Goal: Task Accomplishment & Management: Complete application form

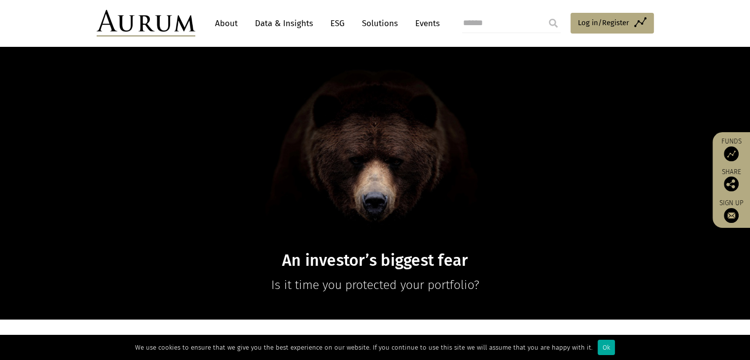
scroll to position [47, 0]
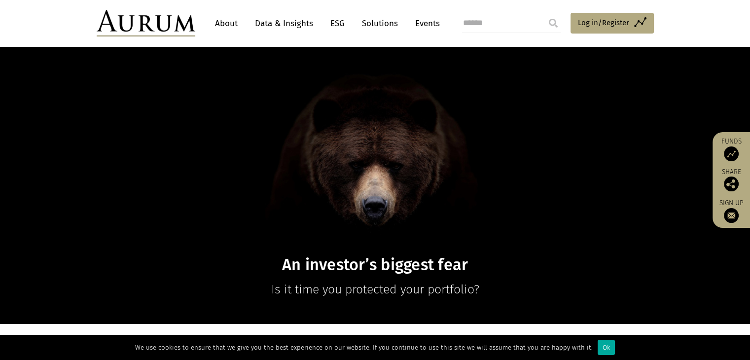
click at [231, 20] on link "About" at bounding box center [226, 23] width 33 height 18
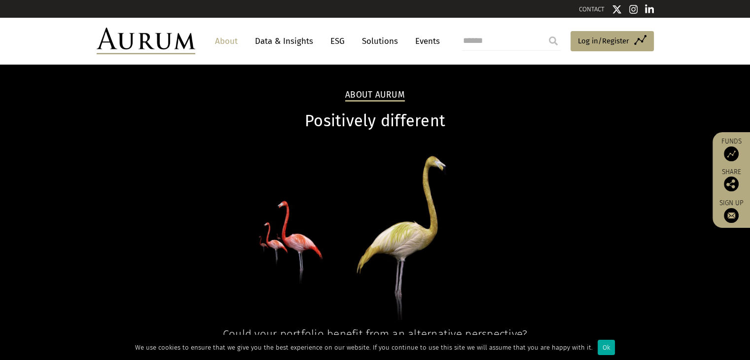
click at [281, 41] on link "Data & Insights" at bounding box center [284, 41] width 68 height 18
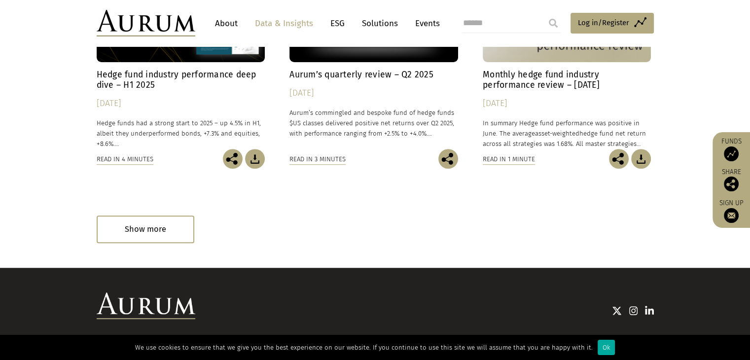
scroll to position [632, 0]
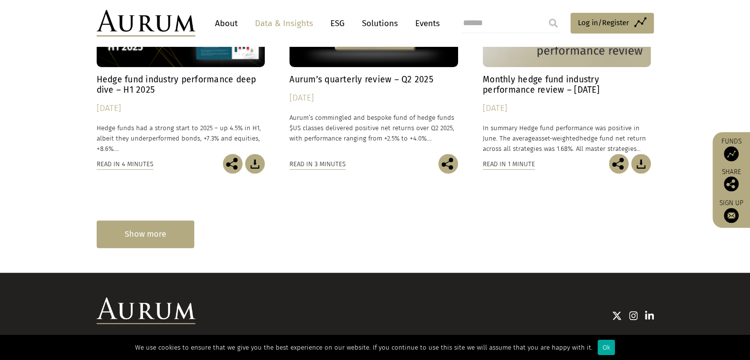
click at [152, 237] on div "Show more" at bounding box center [146, 233] width 98 height 27
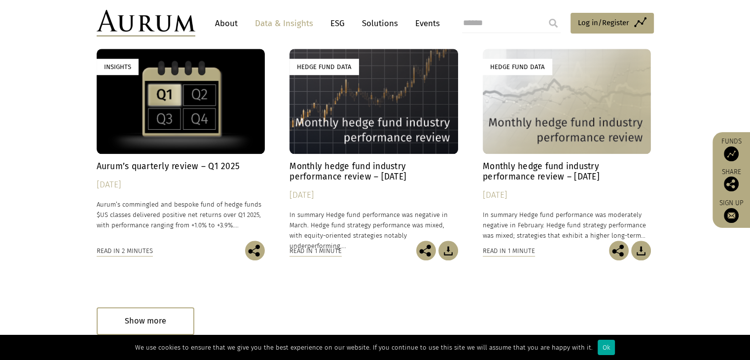
scroll to position [1143, 0]
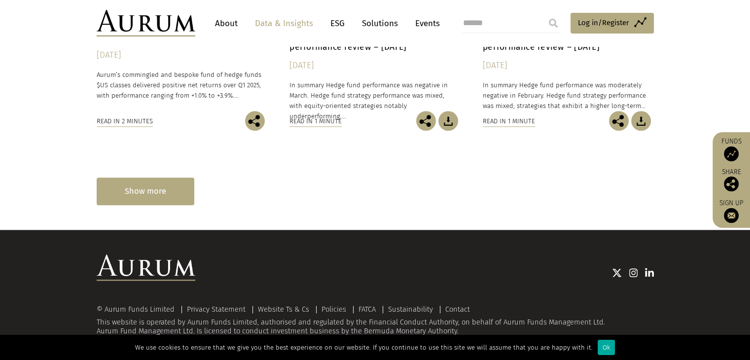
click at [136, 183] on div "Show more" at bounding box center [146, 191] width 98 height 27
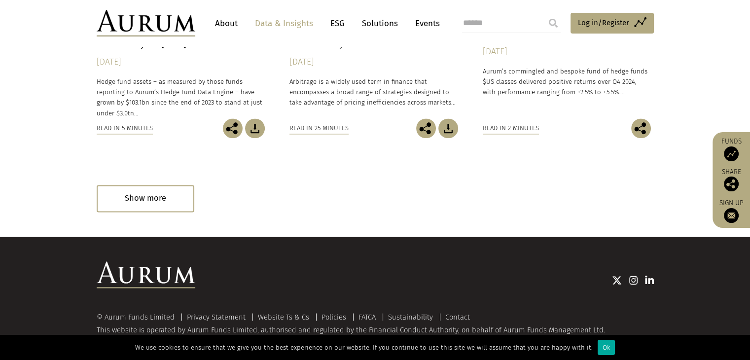
scroll to position [1674, 0]
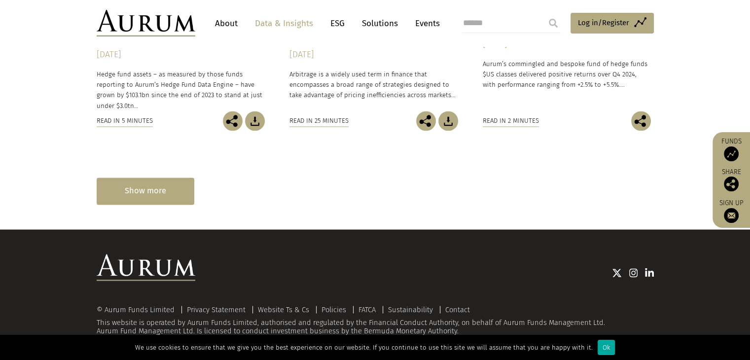
click at [150, 191] on div "Show more" at bounding box center [146, 191] width 98 height 27
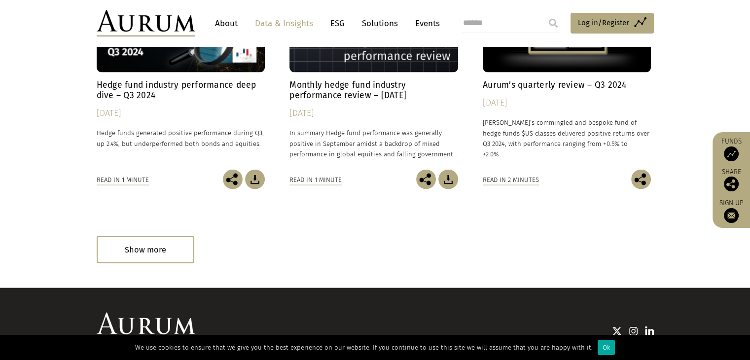
scroll to position [2163, 0]
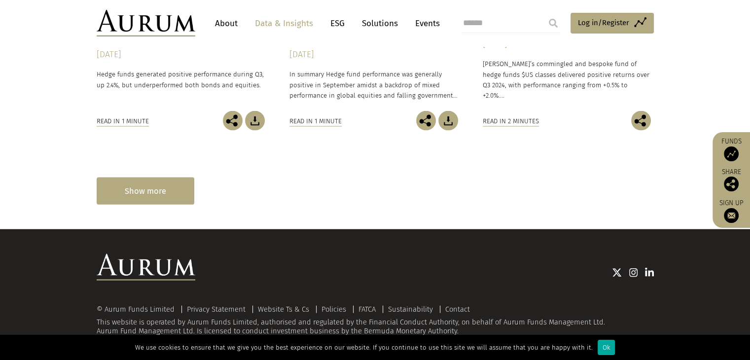
click at [162, 188] on div "Show more" at bounding box center [146, 191] width 98 height 27
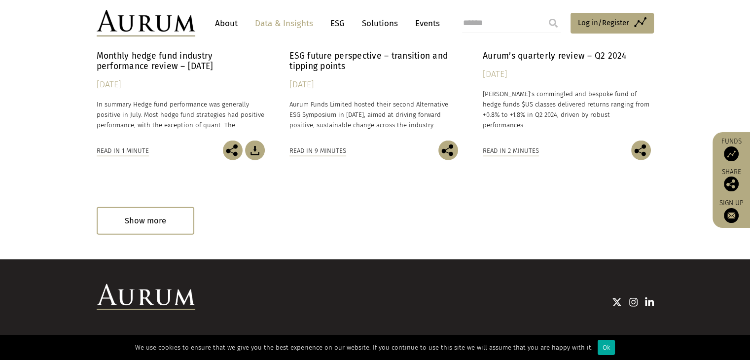
scroll to position [2651, 0]
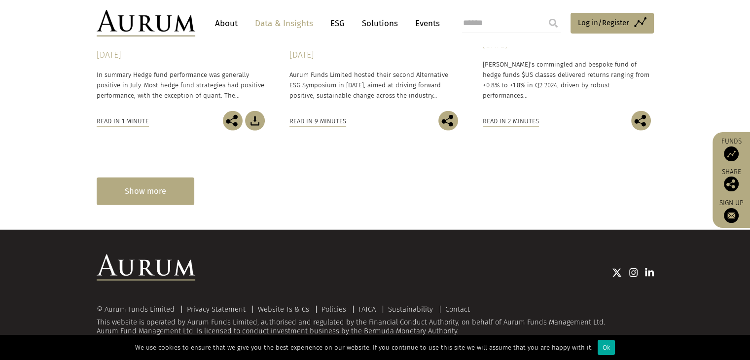
click at [150, 190] on div "Show more" at bounding box center [146, 191] width 98 height 27
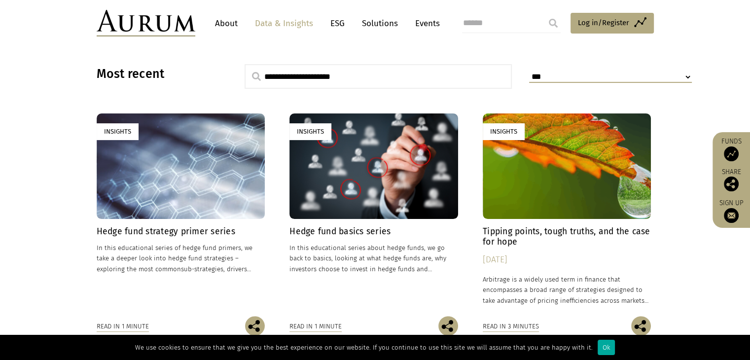
scroll to position [250, 0]
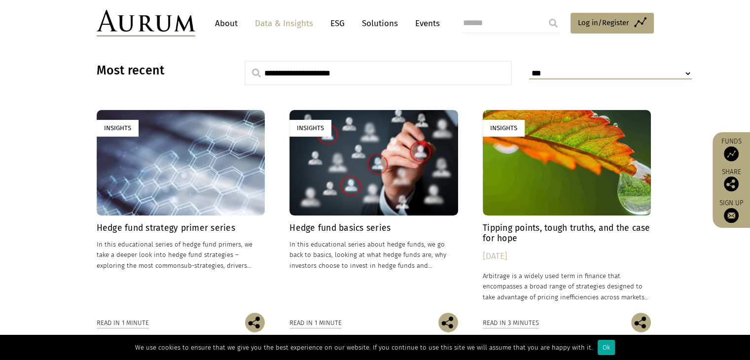
click at [325, 74] on input "text" at bounding box center [379, 73] width 268 height 25
type input "**********"
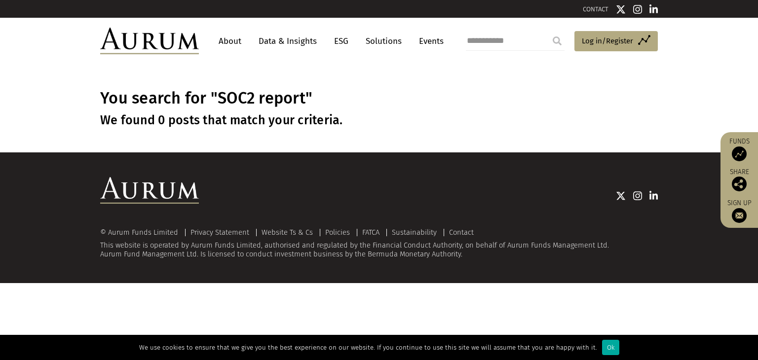
click at [560, 40] on input "submit" at bounding box center [557, 41] width 20 height 20
click at [611, 44] on span "Log in/Register" at bounding box center [606, 41] width 51 height 12
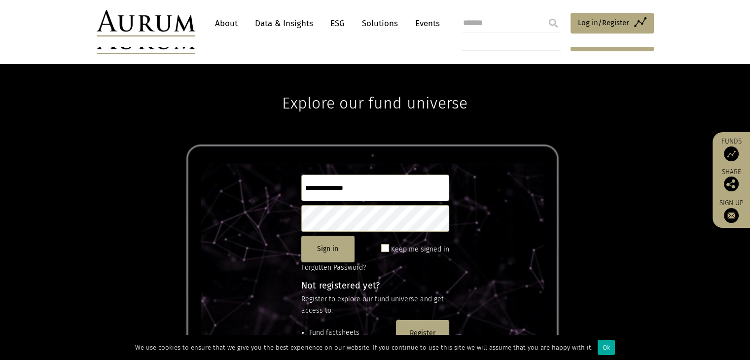
scroll to position [61, 0]
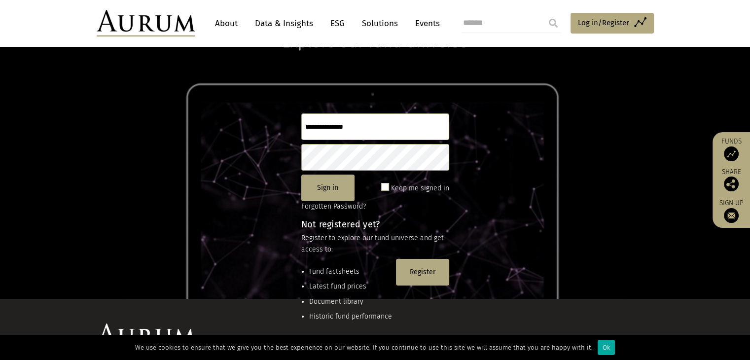
click at [338, 123] on input "text" at bounding box center [375, 126] width 148 height 27
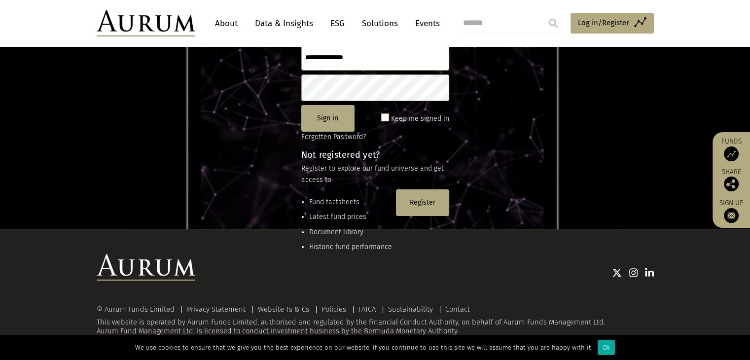
scroll to position [70, 0]
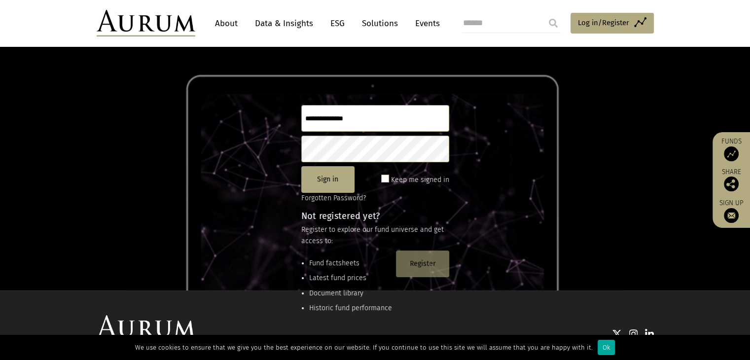
click at [422, 258] on button "Register" at bounding box center [422, 264] width 53 height 27
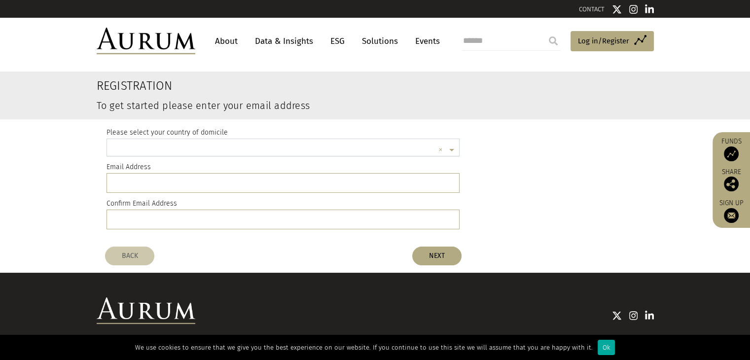
scroll to position [2, 0]
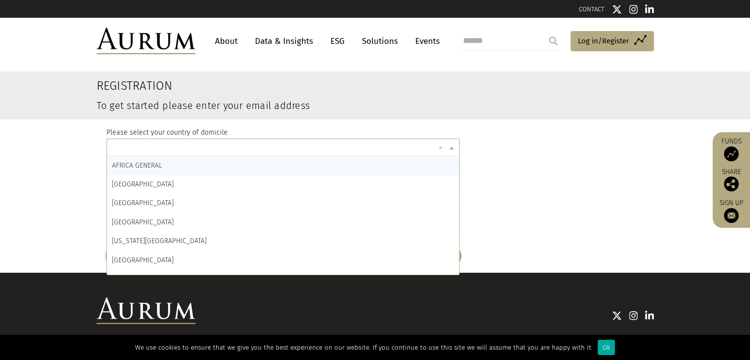
click at [143, 148] on input "text" at bounding box center [273, 150] width 323 height 20
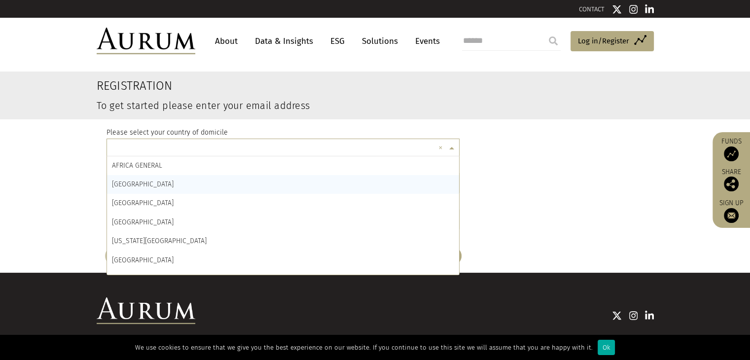
type input "*"
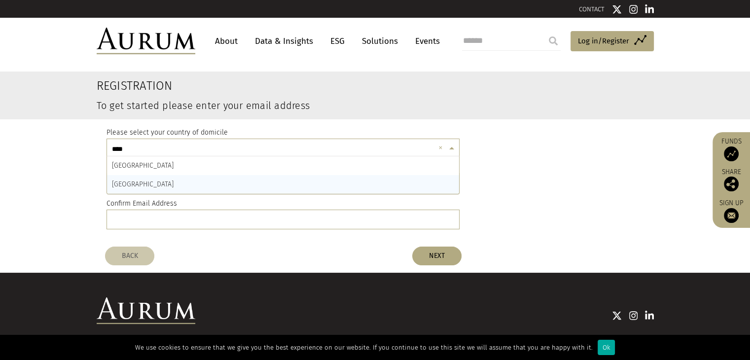
type input "*****"
click at [129, 186] on div "INDIA" at bounding box center [283, 184] width 353 height 19
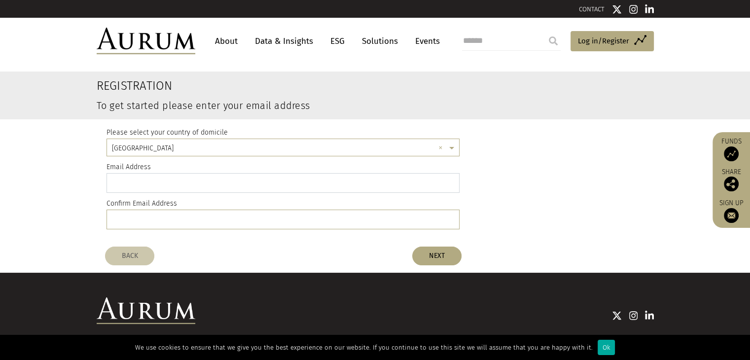
click at [147, 180] on input "email" at bounding box center [284, 183] width 354 height 20
type input "**********"
click at [132, 220] on input "email" at bounding box center [284, 220] width 354 height 20
paste input "**********"
type input "**********"
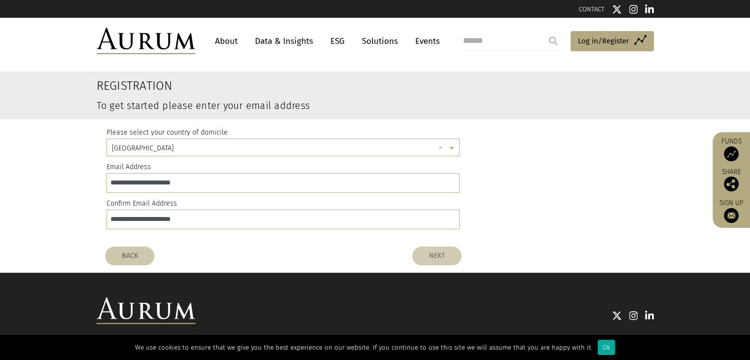
click at [435, 256] on button "NEXT" at bounding box center [436, 256] width 49 height 19
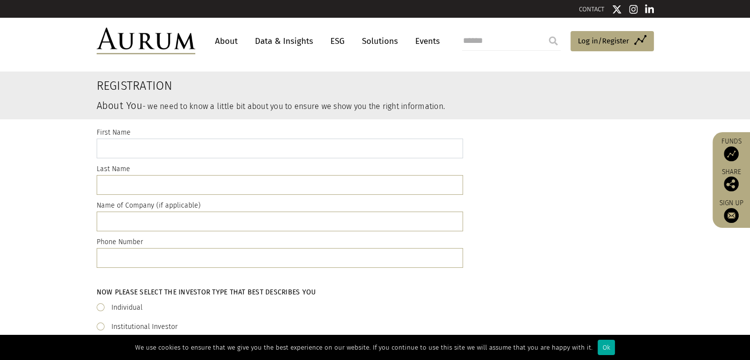
click at [115, 141] on input "text" at bounding box center [280, 149] width 366 height 20
type input "******"
click at [112, 186] on input "text" at bounding box center [280, 185] width 366 height 20
type input "*****"
click at [120, 219] on input "text" at bounding box center [280, 222] width 366 height 20
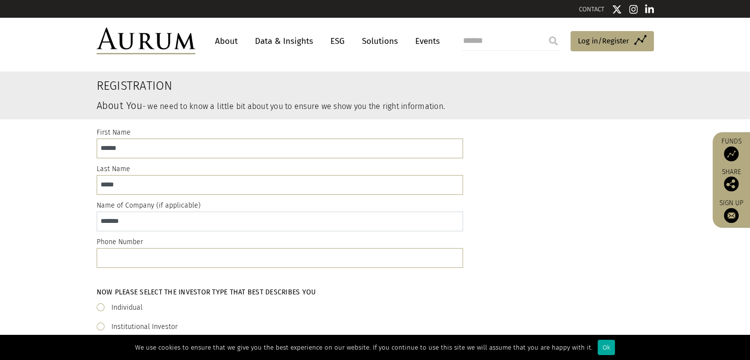
type input "*******"
click at [118, 254] on input "text" at bounding box center [280, 258] width 366 height 20
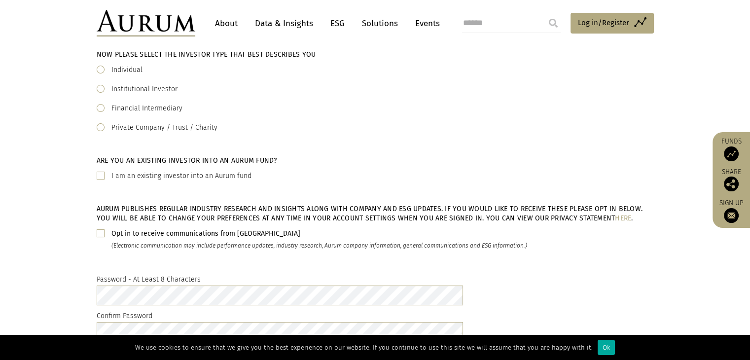
scroll to position [243, 0]
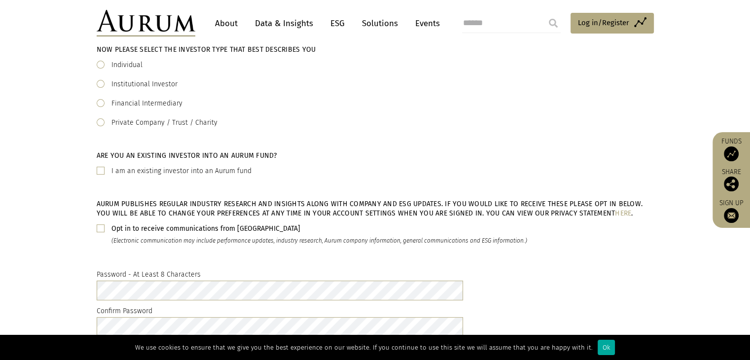
type input "**********"
click at [100, 63] on span at bounding box center [101, 65] width 8 height 8
click at [101, 226] on span at bounding box center [101, 228] width 8 height 8
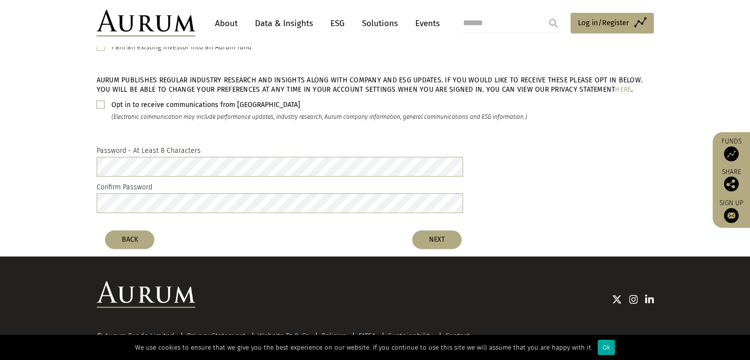
scroll to position [367, 0]
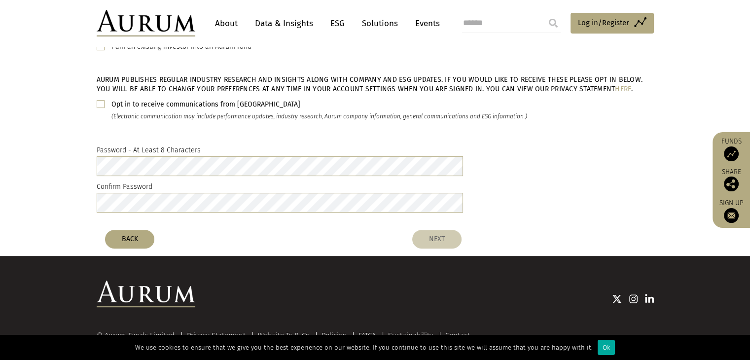
click at [436, 238] on button "NEXT" at bounding box center [436, 239] width 49 height 19
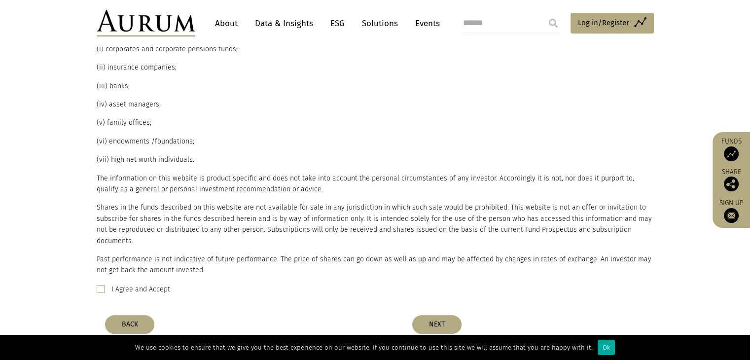
scroll to position [213, 0]
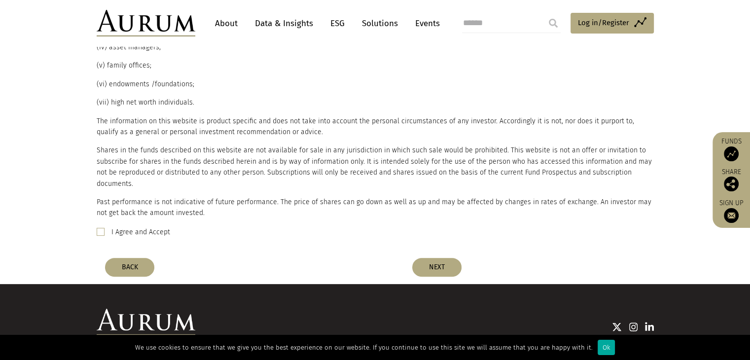
click at [101, 228] on span at bounding box center [101, 232] width 8 height 8
click at [440, 258] on button "NEXT" at bounding box center [436, 267] width 49 height 19
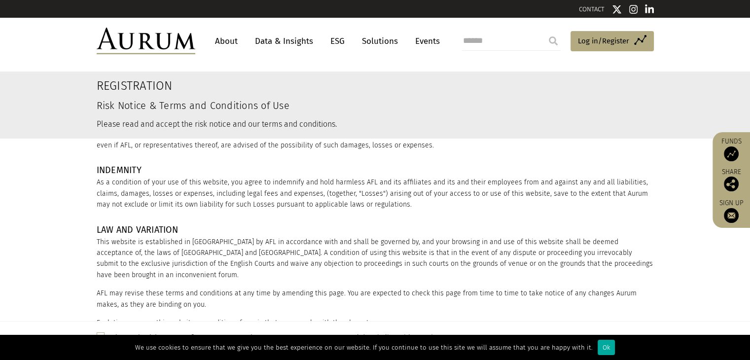
scroll to position [1332, 0]
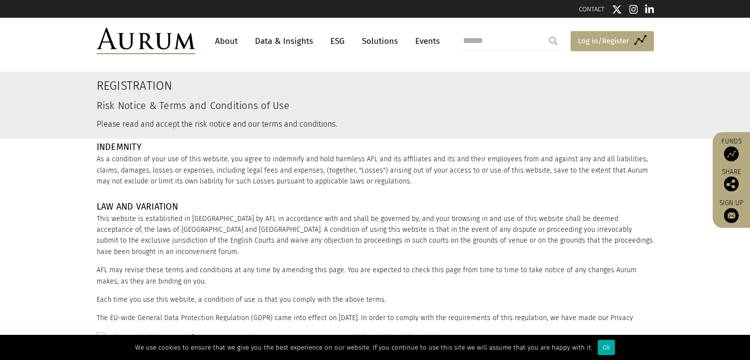
click at [590, 42] on span "Log in/Register" at bounding box center [603, 41] width 51 height 12
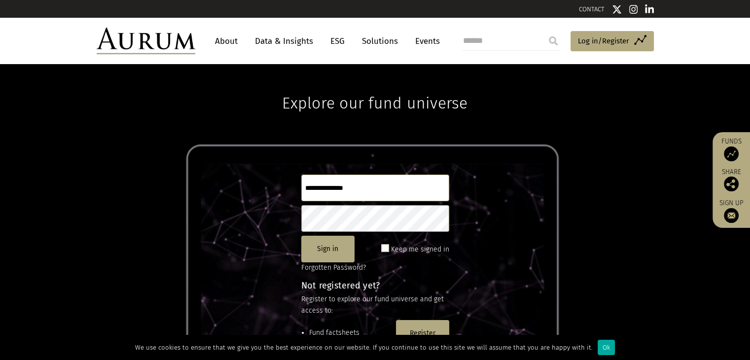
click at [332, 194] on input "text" at bounding box center [375, 188] width 148 height 27
type input "*"
type input "**********"
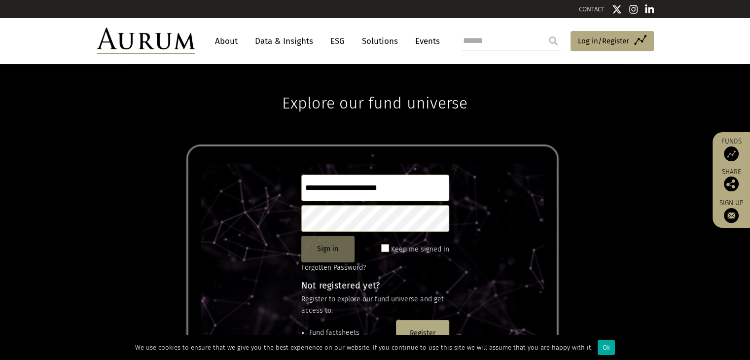
click at [322, 252] on button "Sign in" at bounding box center [327, 249] width 53 height 27
click at [292, 41] on link "Data & Insights" at bounding box center [284, 41] width 68 height 18
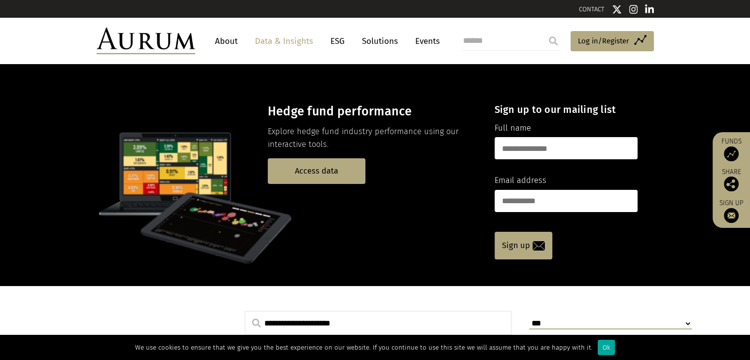
click at [379, 38] on link "Solutions" at bounding box center [380, 41] width 46 height 18
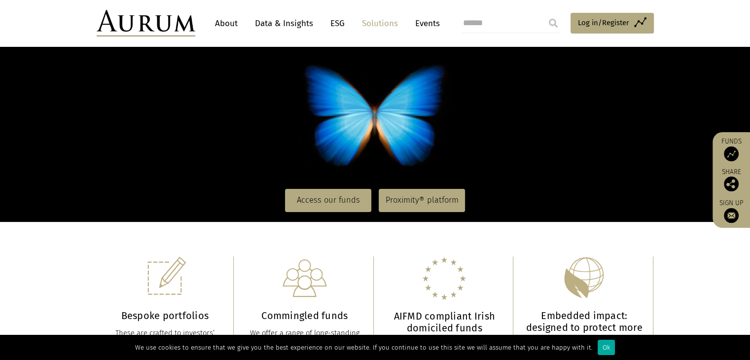
scroll to position [90, 0]
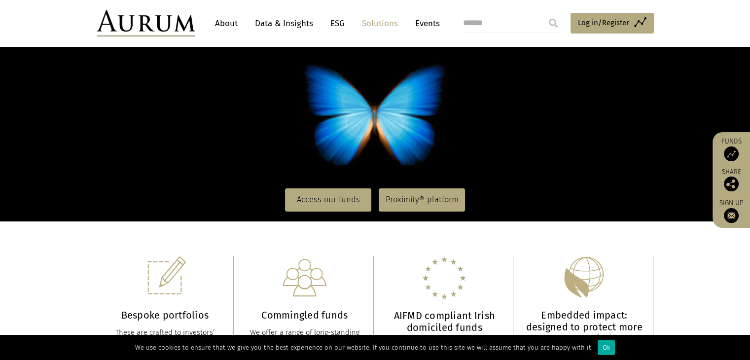
click at [337, 21] on link "ESG" at bounding box center [338, 23] width 24 height 18
